Goal: Transaction & Acquisition: Purchase product/service

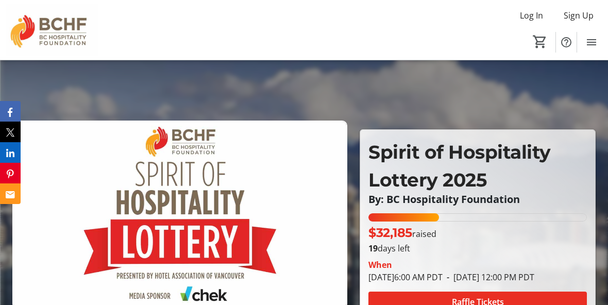
click at [544, 213] on div "32.185% of fundraising goal reached" at bounding box center [478, 217] width 219 height 8
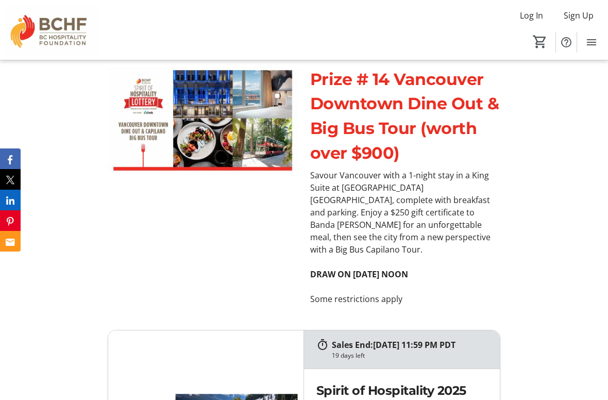
scroll to position [5029, 0]
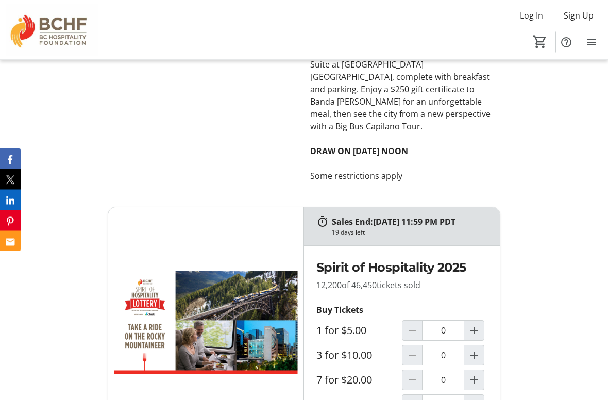
type input "1"
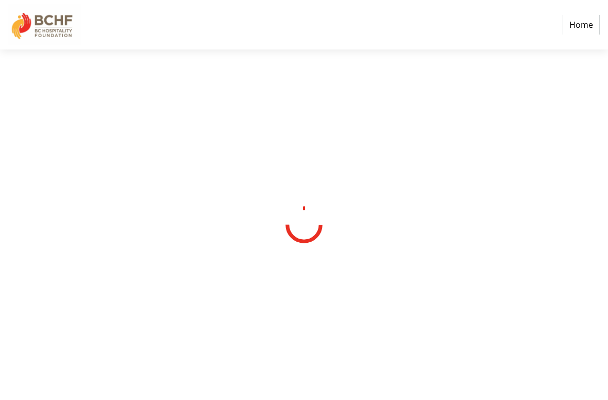
select select "CA"
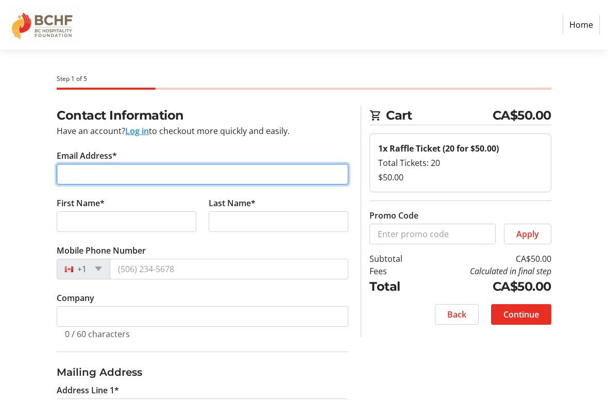
click at [186, 164] on input "Email Address*" at bounding box center [203, 174] width 292 height 21
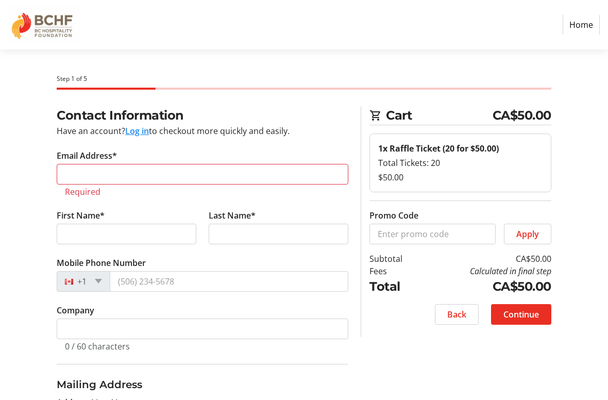
type input "[PHONE_NUMBER]"
select select "BC"
type input "Singular"
type input "V2c0a8"
type input "[PERSON_NAME]"
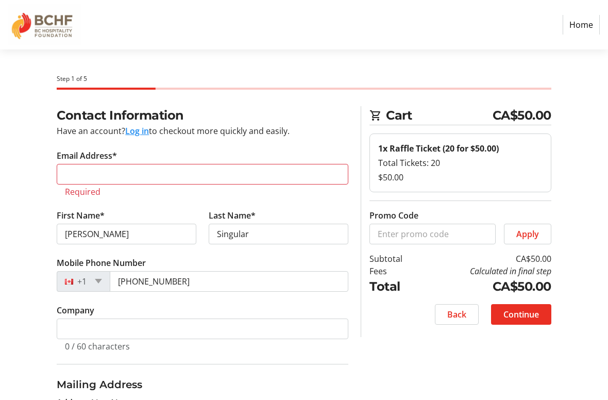
type input "[EMAIL_ADDRESS][DOMAIN_NAME]"
type input "Kamloops"
type input "V1S 1S6"
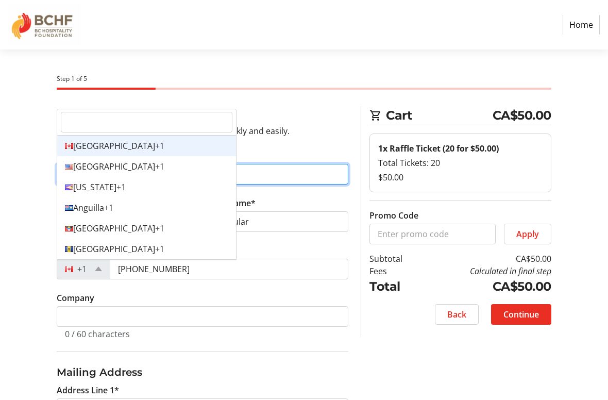
click at [161, 148] on div "Canada +1" at bounding box center [146, 146] width 179 height 21
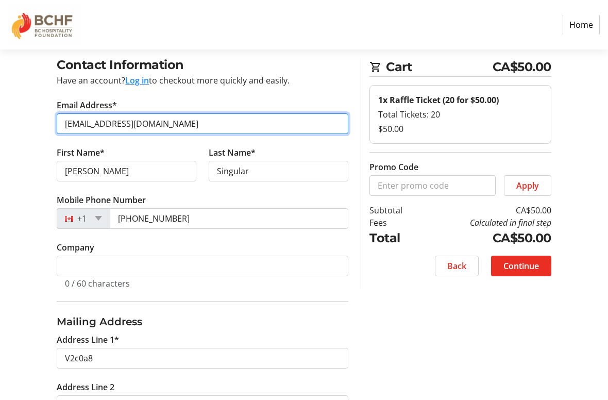
scroll to position [67, 0]
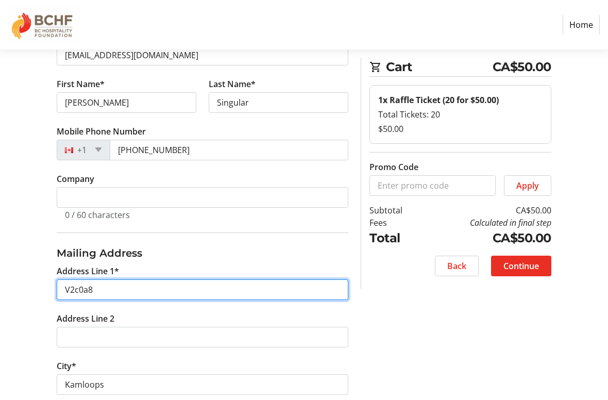
click at [172, 283] on input "V2c0a8" at bounding box center [203, 290] width 292 height 21
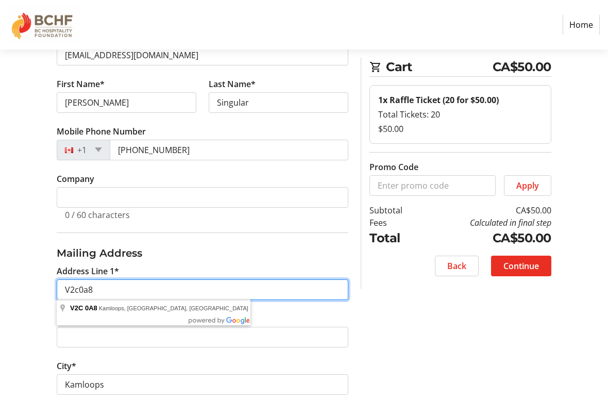
scroll to position [119, 0]
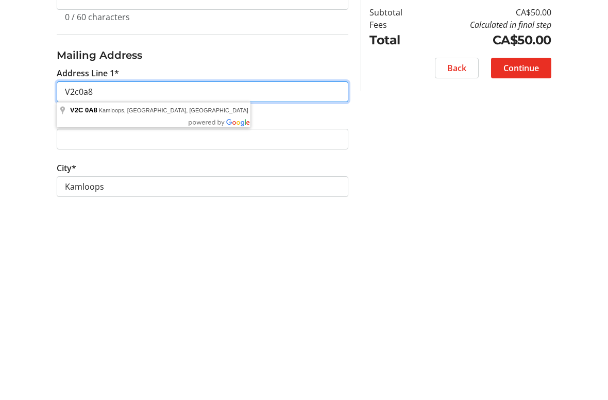
click at [213, 280] on input "V2c0a8" at bounding box center [203, 290] width 292 height 21
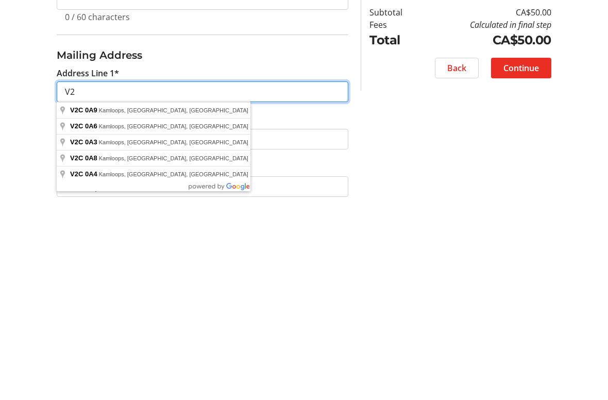
type input "V"
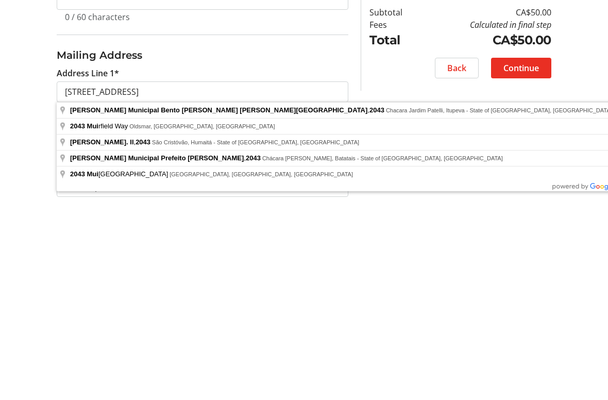
type input "[STREET_ADDRESS]"
type input "Oldsmar"
select select
type input "34677"
select select "US"
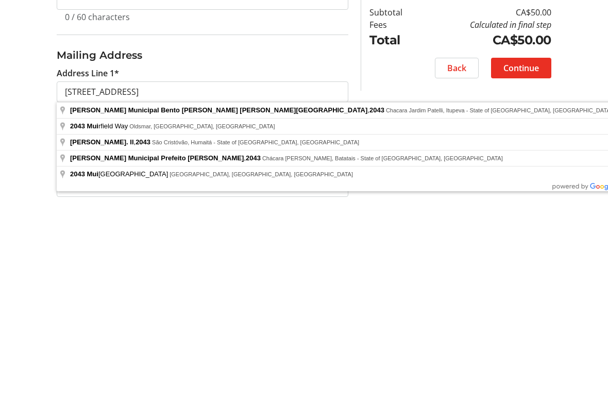
select select "FL"
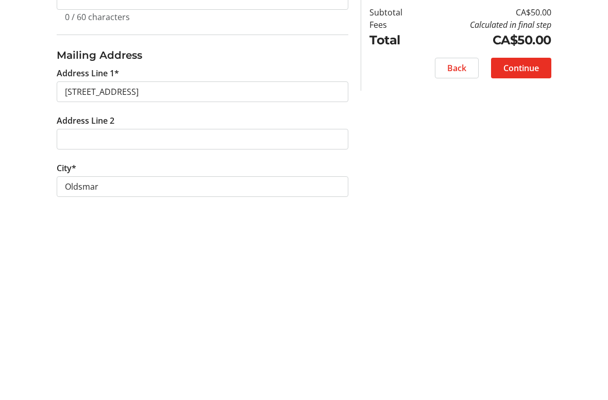
scroll to position [317, 0]
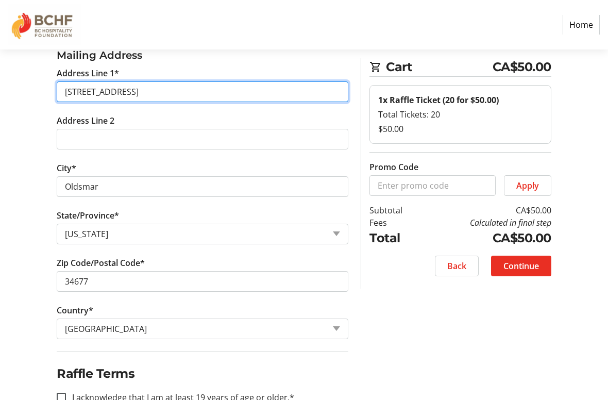
click at [186, 97] on input "[STREET_ADDRESS]" at bounding box center [203, 91] width 292 height 21
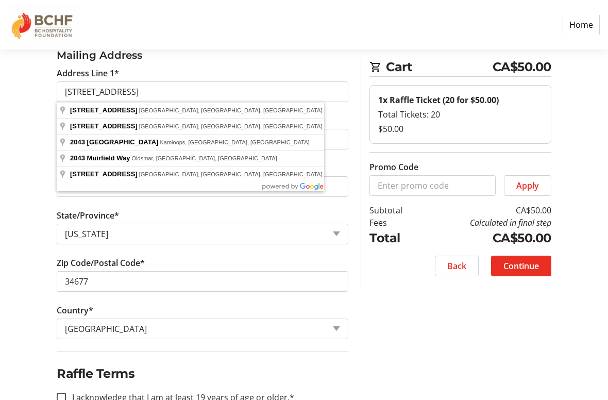
type input "[STREET_ADDRESS]"
type input "Kamloops"
select select
type input "V1S 1S6"
select select "CA"
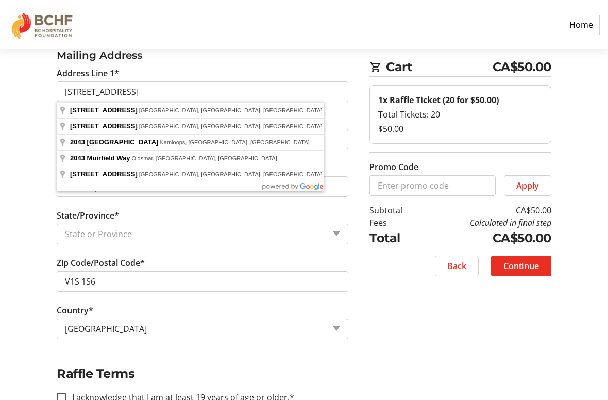
select select "BC"
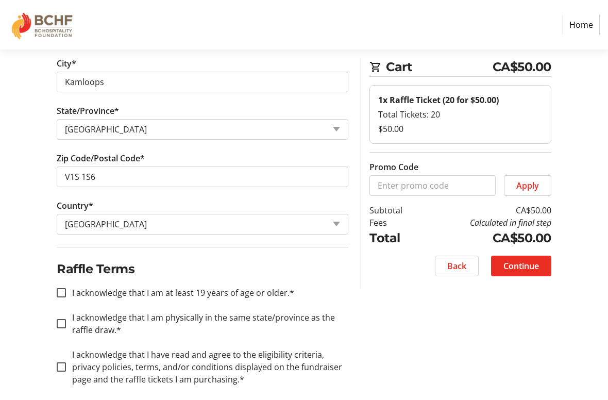
scroll to position [431, 0]
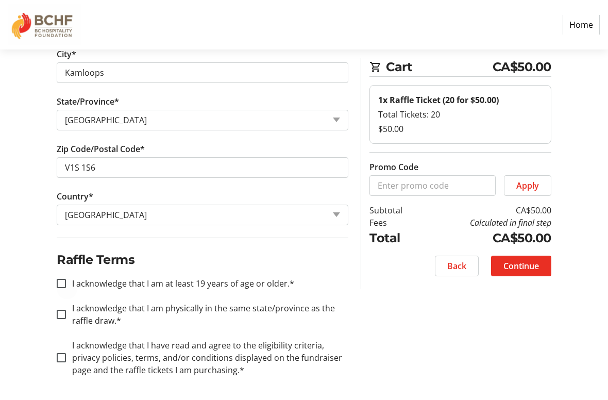
click at [68, 280] on div at bounding box center [61, 283] width 25 height 25
checkbox input "true"
click at [67, 311] on div at bounding box center [61, 314] width 25 height 25
checkbox input "true"
click at [60, 338] on div at bounding box center [61, 357] width 25 height 25
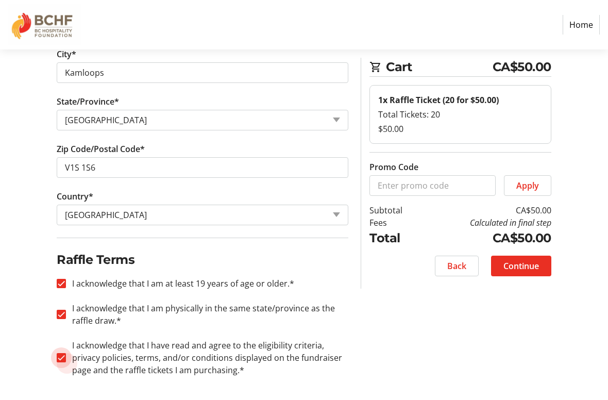
checkbox input "true"
click at [535, 263] on span "Continue" at bounding box center [522, 266] width 36 height 12
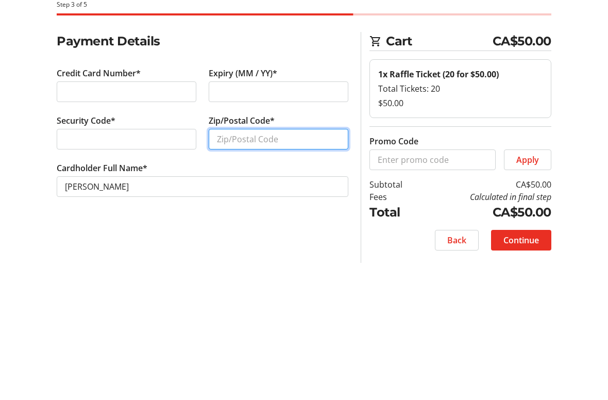
click at [274, 203] on input "Zip/Postal Code*" at bounding box center [279, 213] width 140 height 21
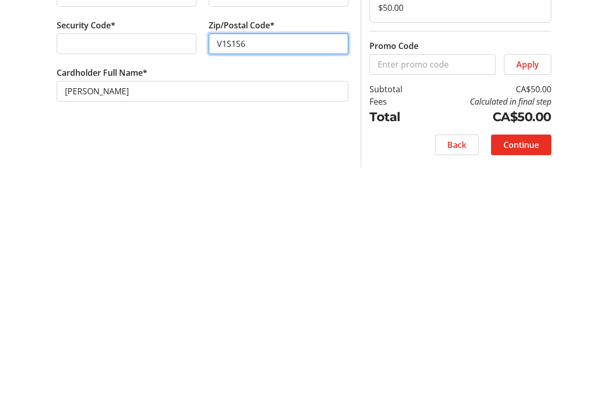
type input "V1S1S6"
click at [536, 308] on span "Continue" at bounding box center [522, 314] width 36 height 12
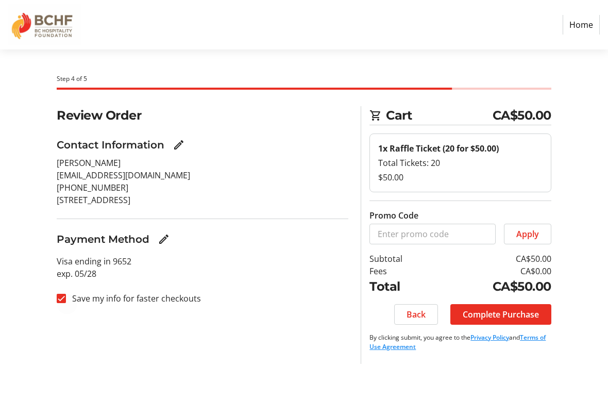
click at [64, 303] on div at bounding box center [61, 298] width 25 height 25
checkbox input "false"
click at [529, 310] on span "Complete Purchase" at bounding box center [501, 314] width 76 height 12
